Goal: Communication & Community: Ask a question

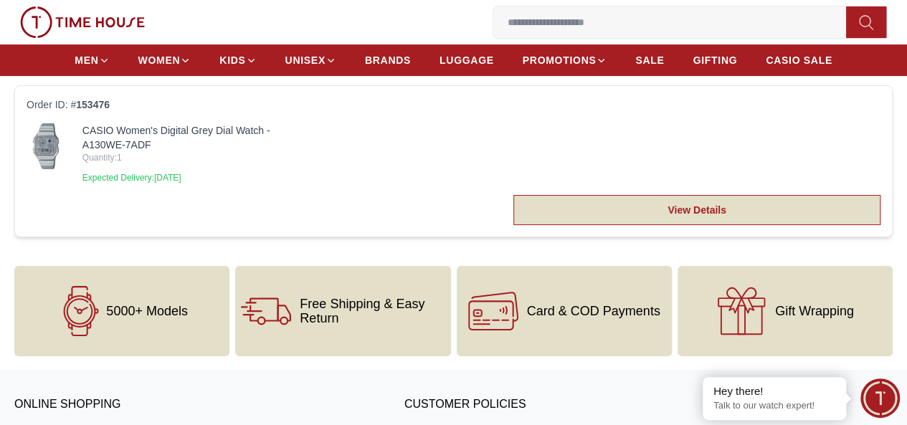
click at [623, 225] on link "View Details" at bounding box center [696, 210] width 367 height 30
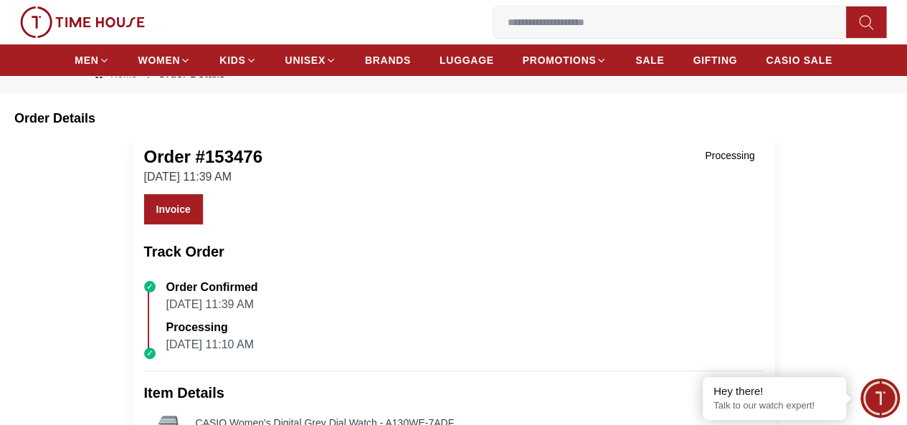
scroll to position [72, 0]
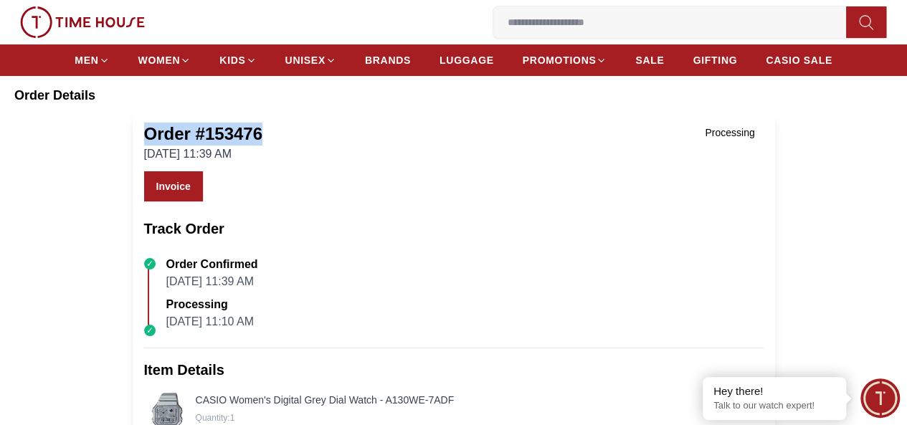
drag, startPoint x: 148, startPoint y: 148, endPoint x: 267, endPoint y: 156, distance: 119.2
click at [267, 156] on div "Order # 153476 [DATE] 11:39 AM Processing" at bounding box center [453, 143] width 619 height 40
copy h1 "Order # 153476"
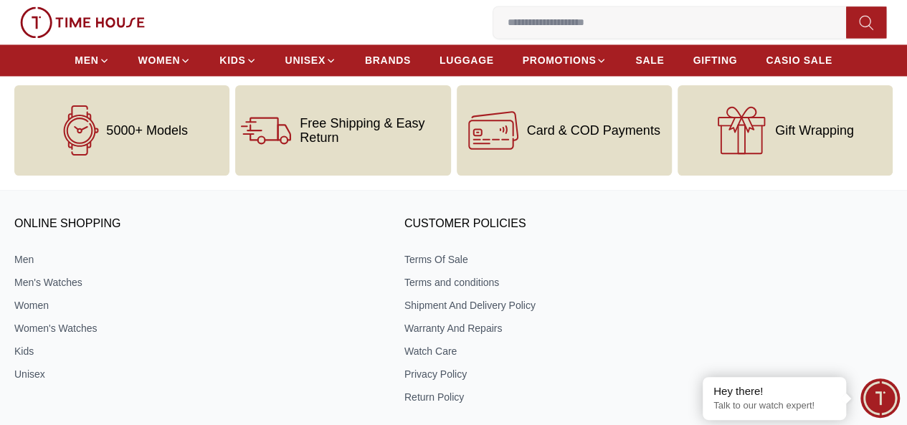
scroll to position [1147, 0]
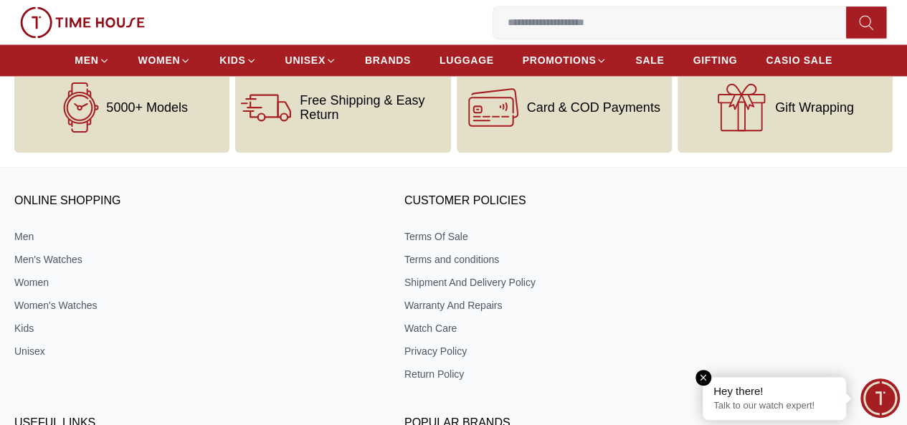
click at [786, 400] on p "Talk to our watch expert!" at bounding box center [774, 406] width 122 height 12
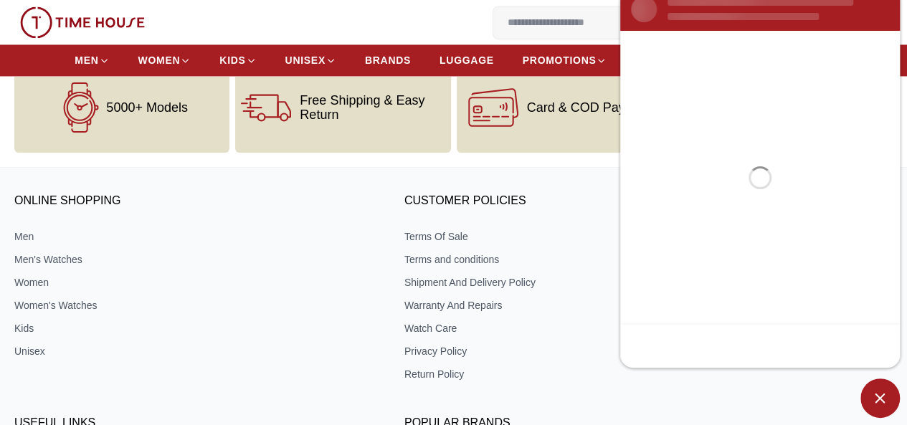
scroll to position [0, 0]
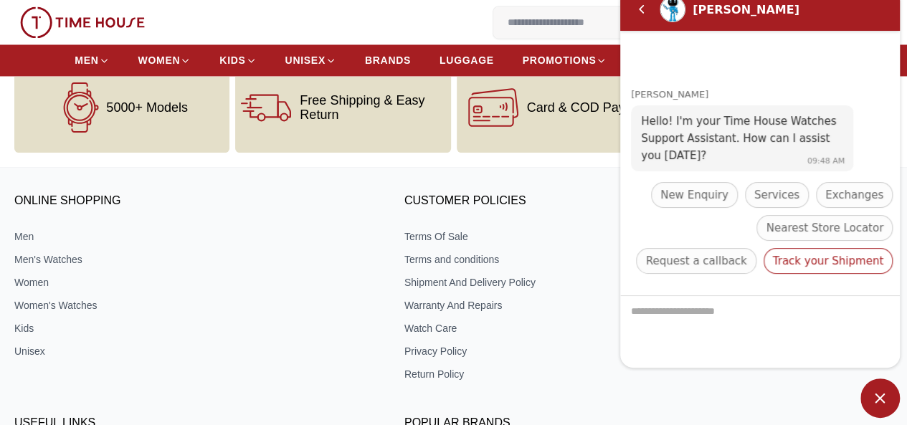
click at [830, 265] on span "Track your Shipment" at bounding box center [828, 260] width 110 height 17
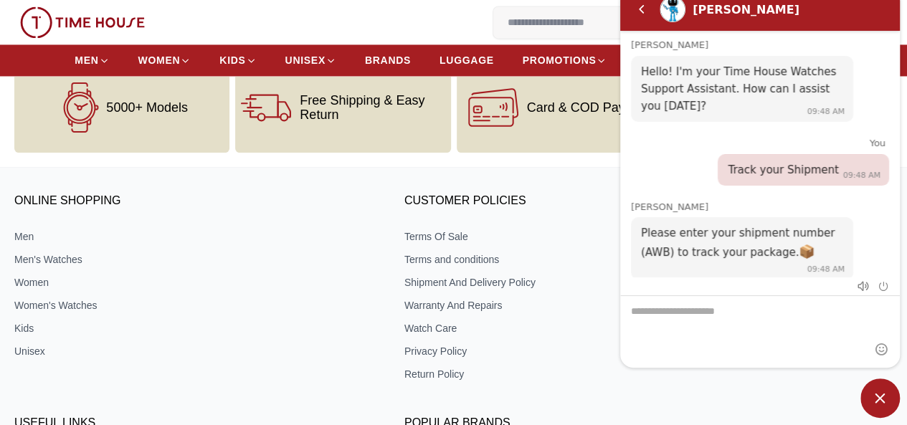
click at [693, 308] on textarea "We are here to help you" at bounding box center [760, 332] width 280 height 72
paste textarea "**********"
type textarea "**********"
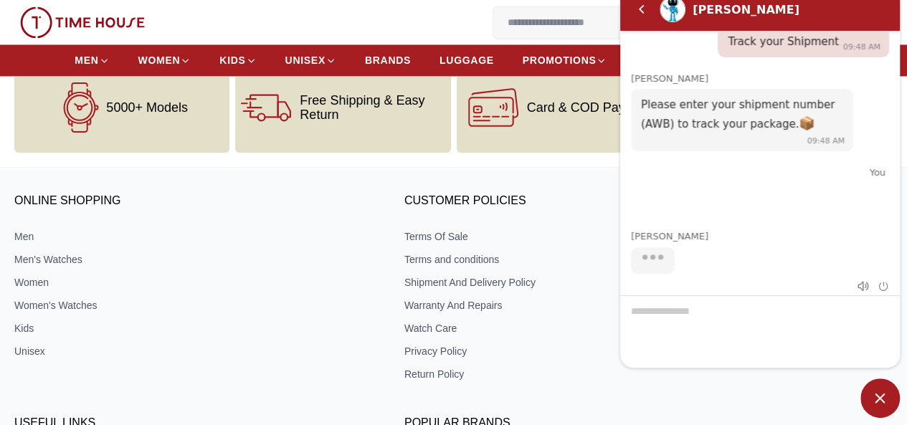
scroll to position [129, 0]
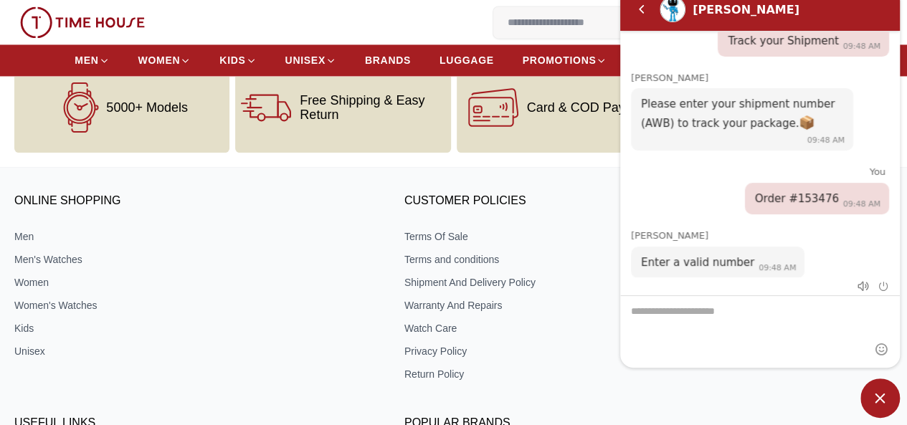
click at [723, 320] on textarea "We are here to help you" at bounding box center [760, 332] width 280 height 72
type textarea "******"
click at [880, 351] on em "Send" at bounding box center [881, 349] width 23 height 23
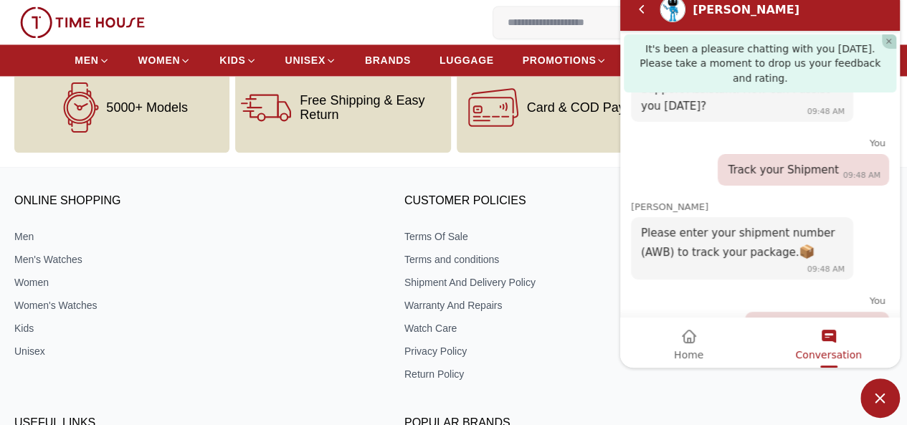
scroll to position [518, 0]
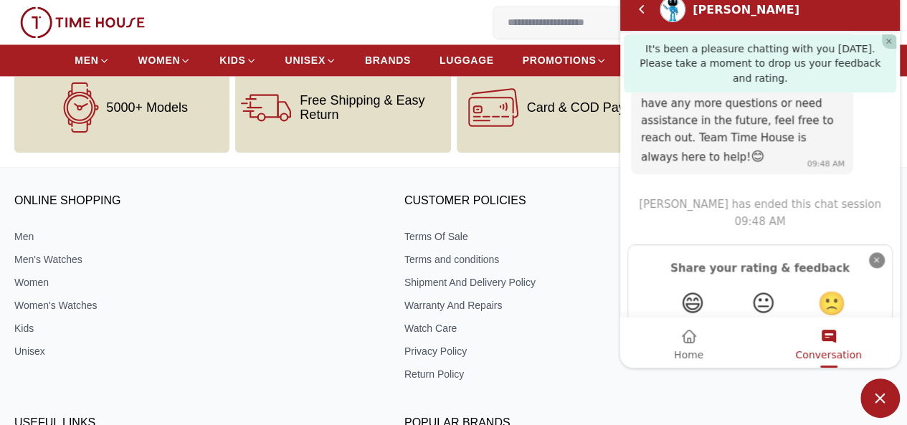
click at [869, 252] on em "Close" at bounding box center [877, 260] width 16 height 16
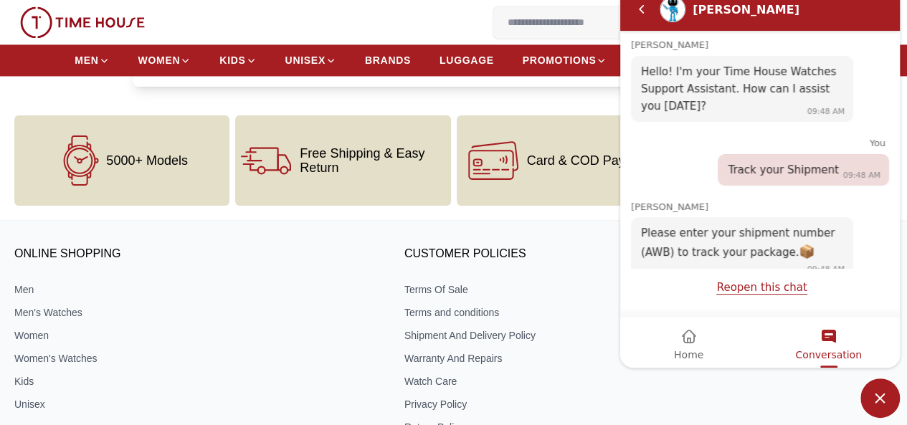
scroll to position [1004, 0]
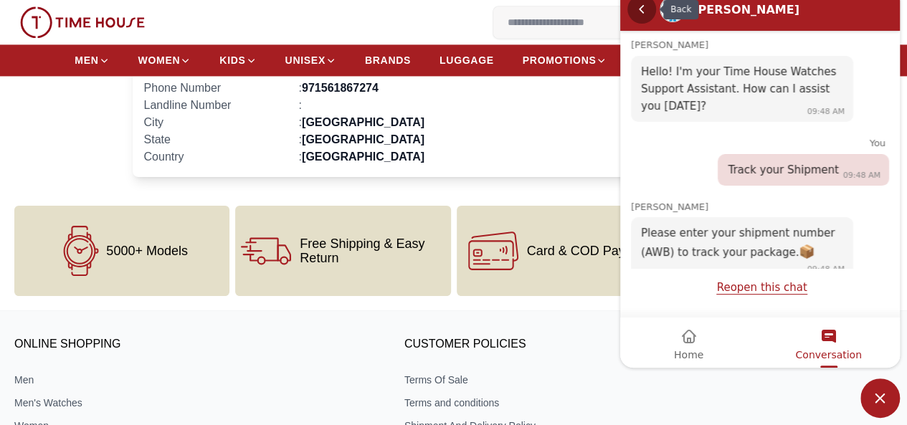
click at [649, 11] on em "Back" at bounding box center [641, 9] width 29 height 29
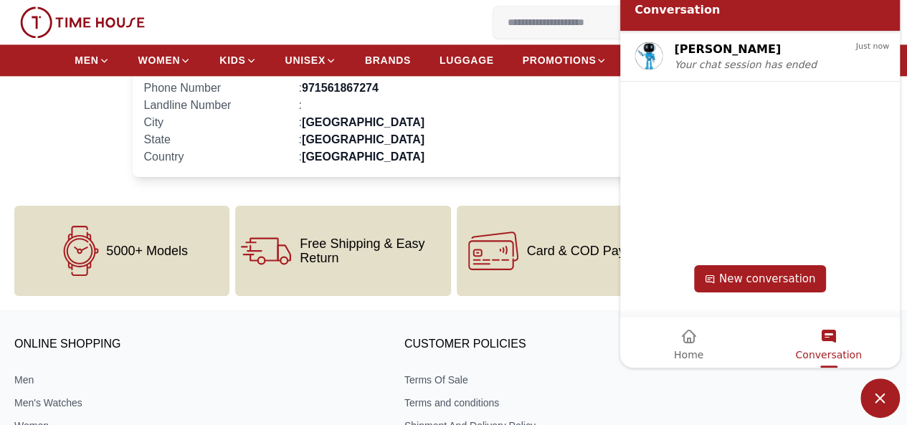
scroll to position [860, 0]
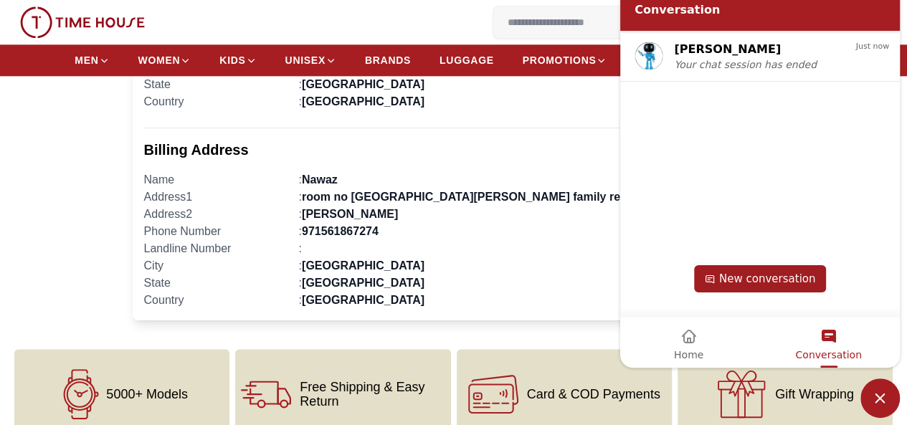
click at [775, 280] on span "New conversation" at bounding box center [767, 278] width 96 height 13
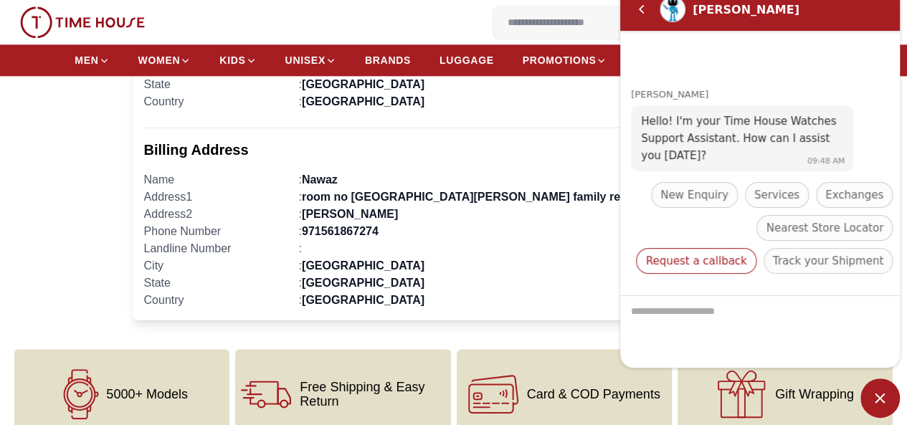
click at [746, 252] on span "Request a callback" at bounding box center [695, 260] width 101 height 17
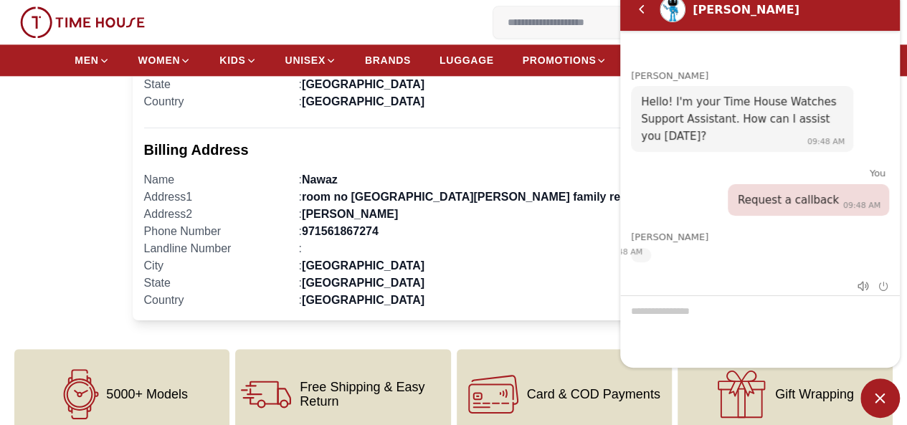
scroll to position [128, 0]
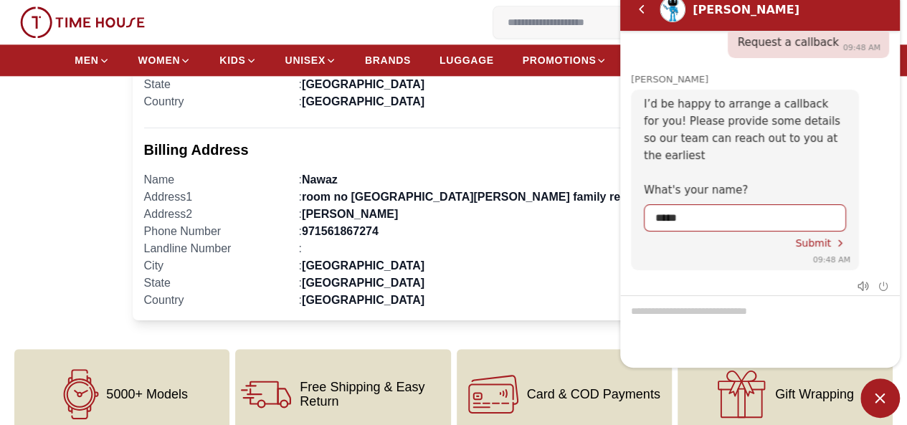
type input "*****"
click at [816, 237] on span "Submit" at bounding box center [813, 242] width 36 height 11
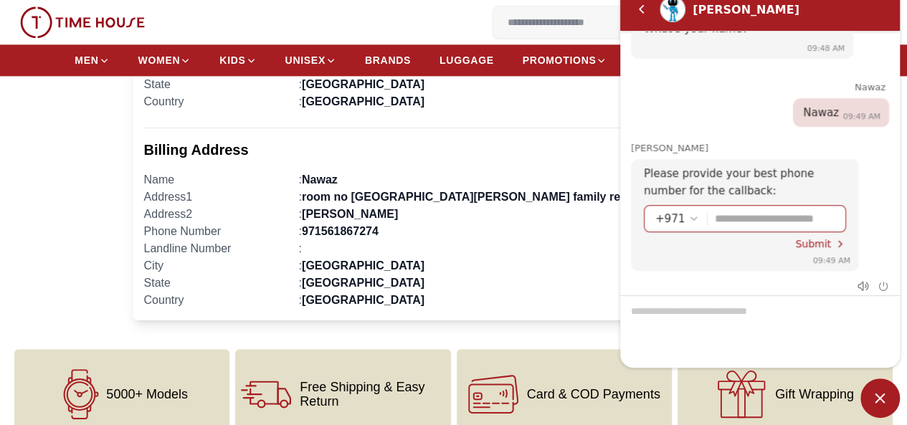
scroll to position [0, 0]
type input "*********"
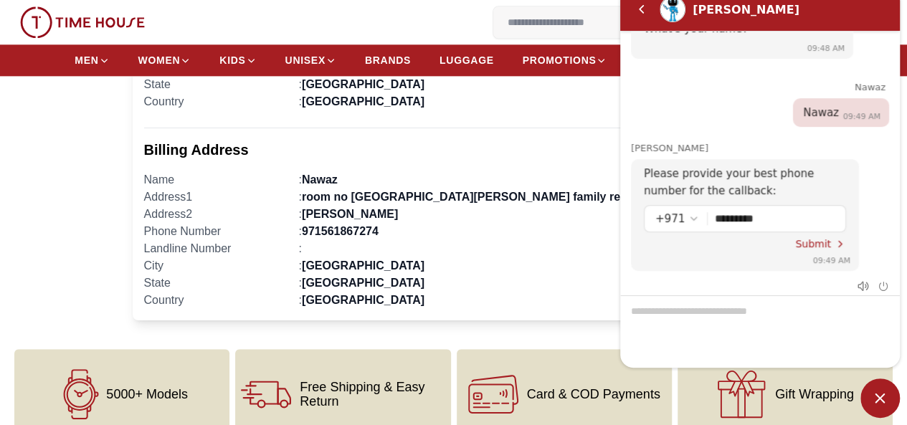
click at [818, 238] on span "Submit" at bounding box center [813, 243] width 36 height 11
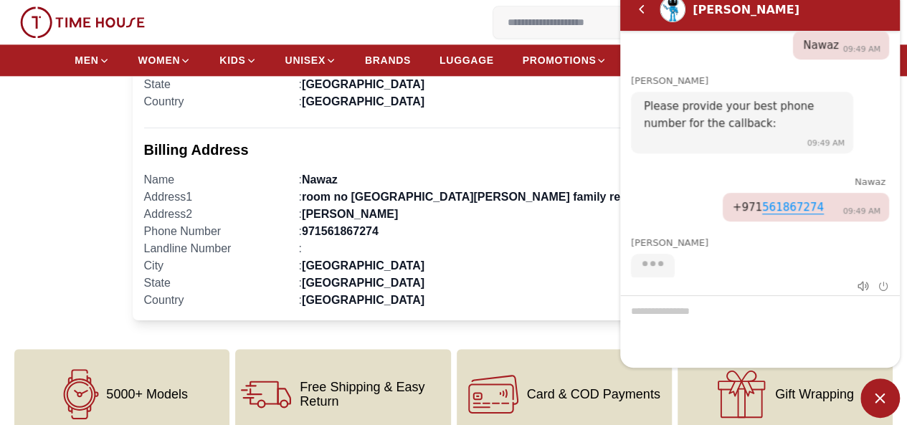
scroll to position [358, 0]
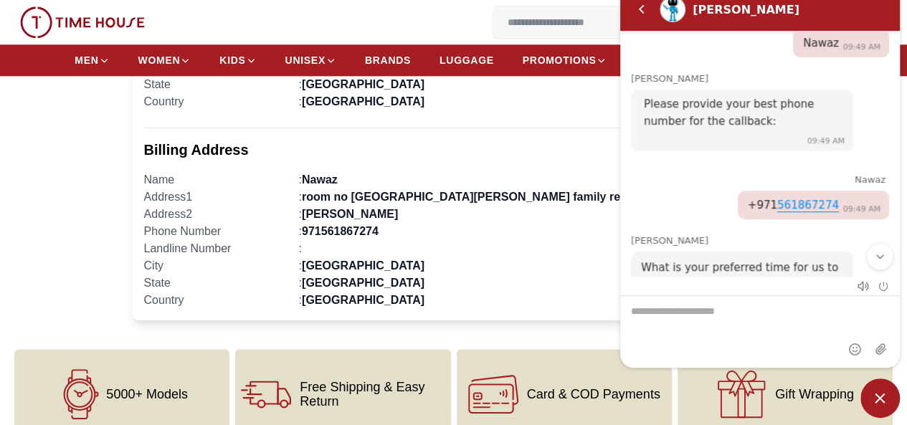
click at [693, 309] on textarea "We are here to help you" at bounding box center [760, 332] width 280 height 72
type textarea "*"
type textarea "******"
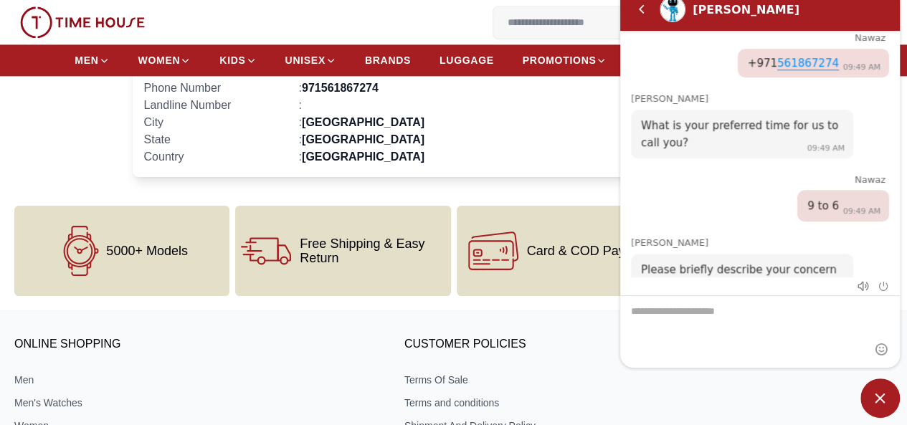
scroll to position [860, 0]
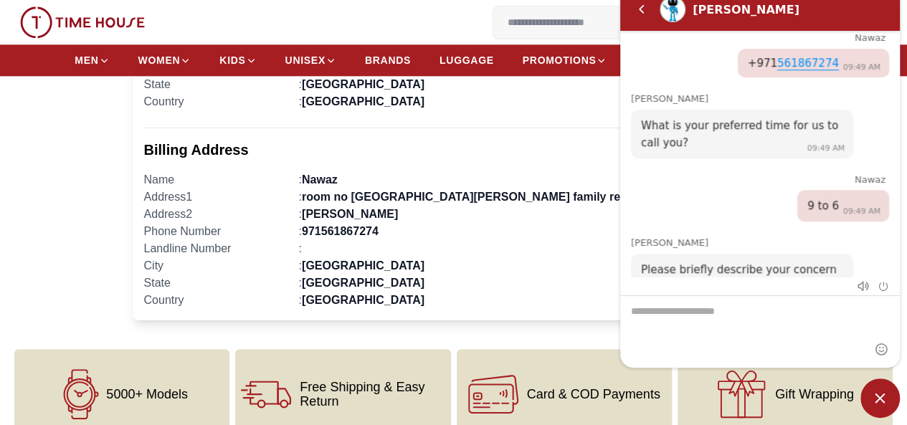
drag, startPoint x: 698, startPoint y: 312, endPoint x: 694, endPoint y: 305, distance: 7.4
click at [698, 309] on textarea "We are here to help you" at bounding box center [760, 332] width 280 height 72
paste textarea "**********"
type textarea "**********"
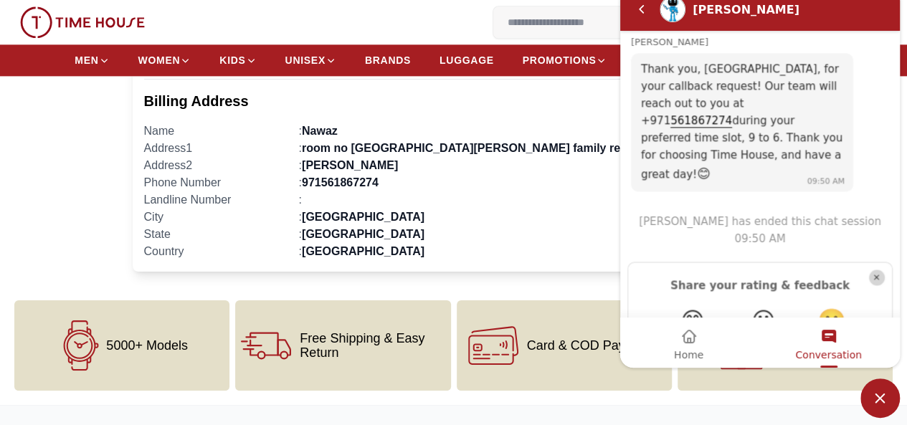
scroll to position [932, 0]
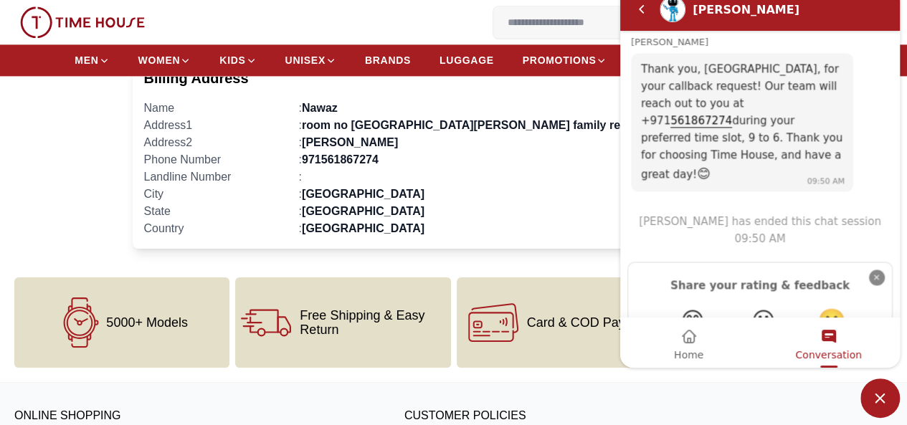
click at [871, 270] on em "Close" at bounding box center [877, 278] width 16 height 16
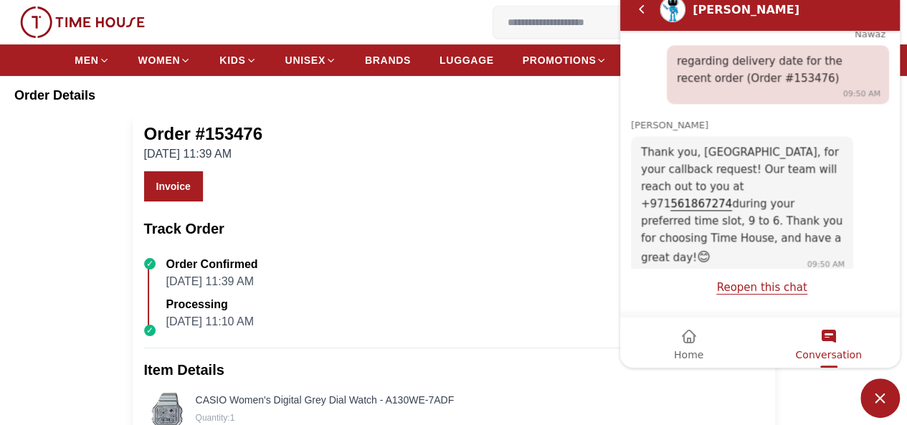
scroll to position [0, 0]
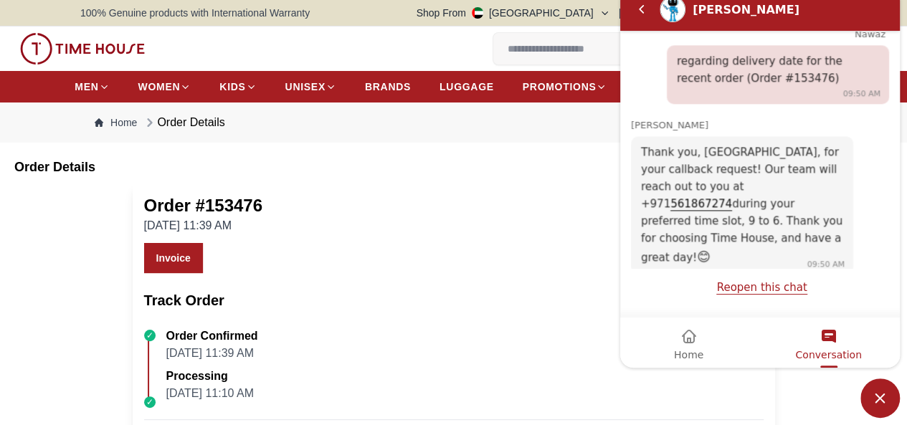
click at [401, 143] on nav "Home Order Details" at bounding box center [453, 123] width 746 height 40
click at [642, 7] on em "Back" at bounding box center [641, 9] width 29 height 29
